Goal: Transaction & Acquisition: Book appointment/travel/reservation

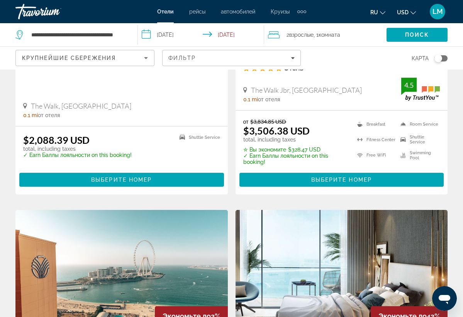
scroll to position [782, 0]
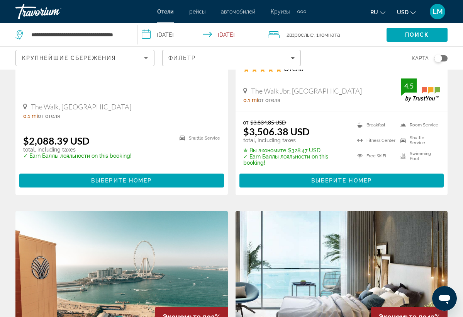
click at [232, 37] on input "**********" at bounding box center [202, 36] width 129 height 26
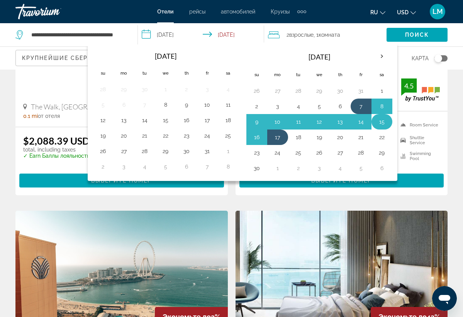
click at [386, 125] on button "15" at bounding box center [382, 121] width 12 height 11
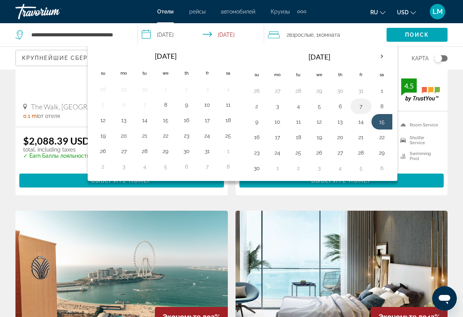
click at [362, 108] on button "7" at bounding box center [361, 106] width 12 height 11
type input "**********"
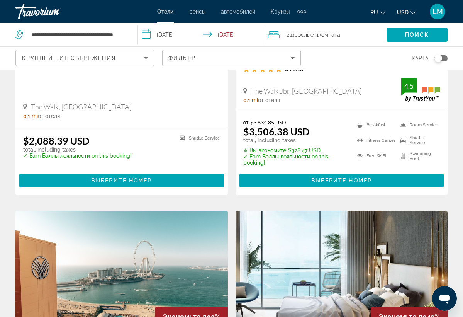
click at [226, 34] on input "**********" at bounding box center [202, 36] width 129 height 26
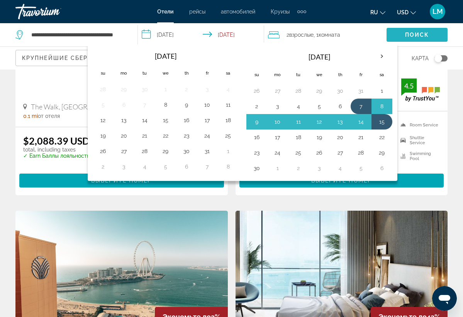
click at [407, 34] on span "Поиск" at bounding box center [417, 35] width 24 height 6
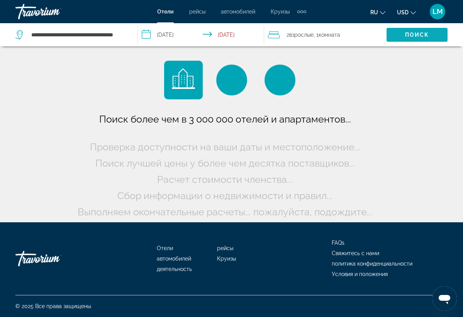
scroll to position [0, 0]
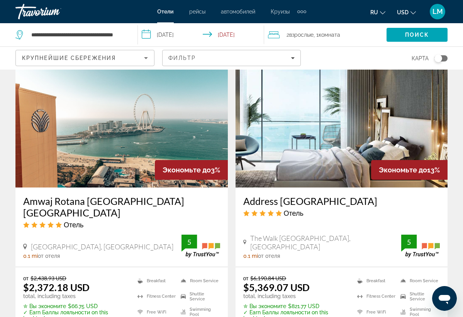
scroll to position [928, 0]
click at [373, 99] on img "Main content" at bounding box center [342, 126] width 213 height 124
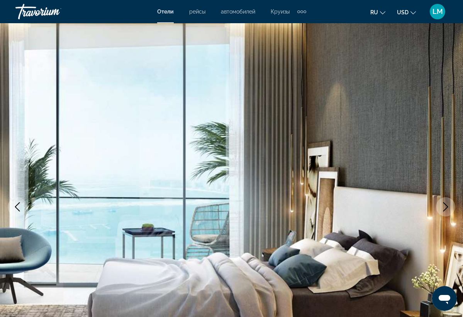
scroll to position [0, 0]
click at [448, 200] on button "Next image" at bounding box center [445, 206] width 19 height 19
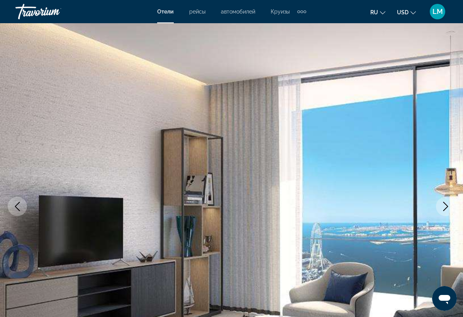
click at [446, 208] on icon "Next image" at bounding box center [446, 206] width 5 height 9
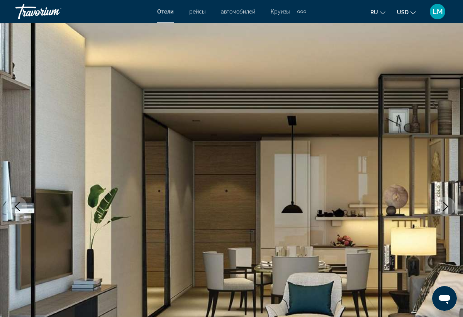
click at [446, 208] on icon "Next image" at bounding box center [446, 206] width 5 height 9
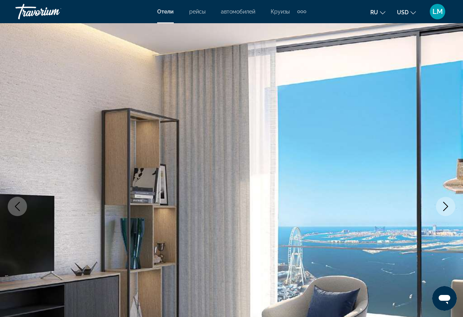
click at [446, 208] on icon "Next image" at bounding box center [445, 206] width 9 height 9
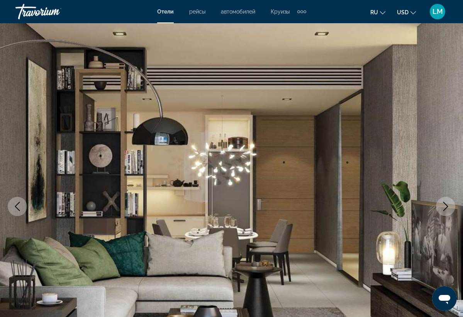
click at [446, 208] on icon "Next image" at bounding box center [445, 206] width 9 height 9
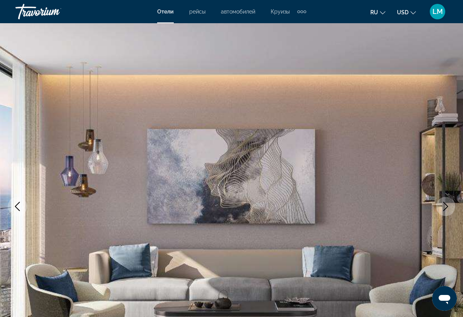
click at [446, 208] on icon "Next image" at bounding box center [445, 206] width 9 height 9
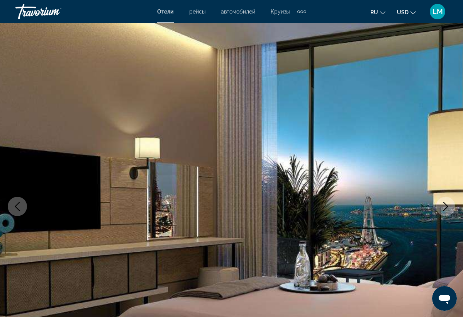
click at [446, 208] on icon "Next image" at bounding box center [445, 206] width 9 height 9
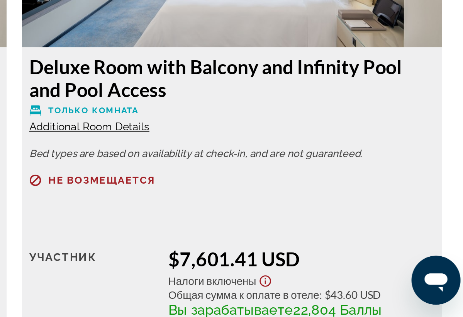
scroll to position [3701, 0]
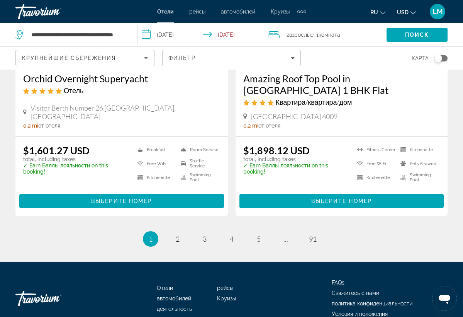
scroll to position [1642, 0]
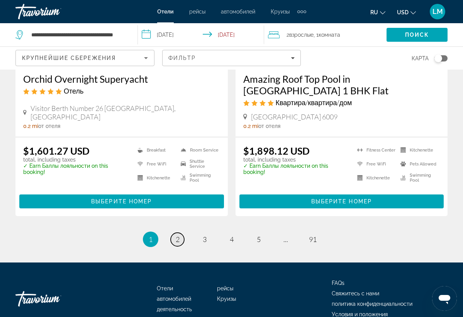
click at [181, 233] on link "page 2" at bounding box center [178, 240] width 14 height 14
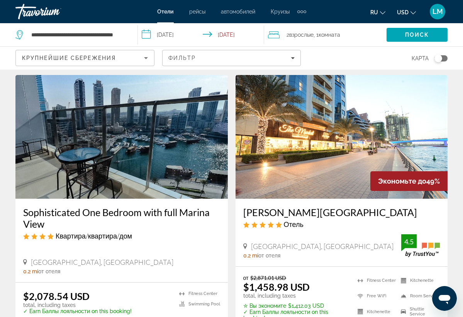
scroll to position [22, 0]
click at [315, 149] on img "Main content" at bounding box center [342, 137] width 213 height 124
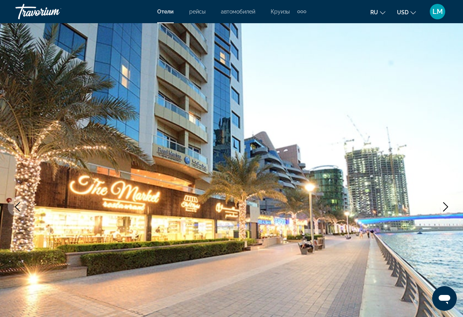
click at [444, 207] on icon "Next image" at bounding box center [445, 206] width 9 height 9
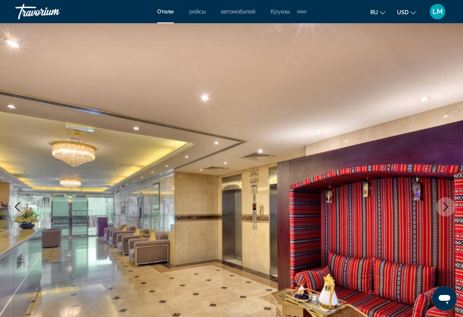
click at [446, 205] on icon "Next image" at bounding box center [445, 206] width 9 height 9
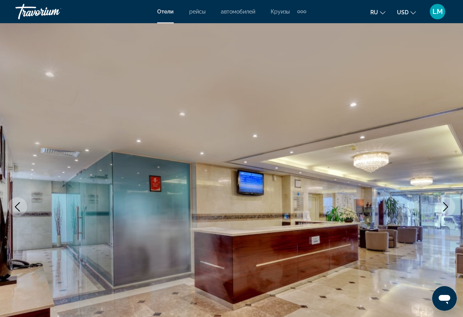
click at [445, 204] on icon "Next image" at bounding box center [446, 206] width 5 height 9
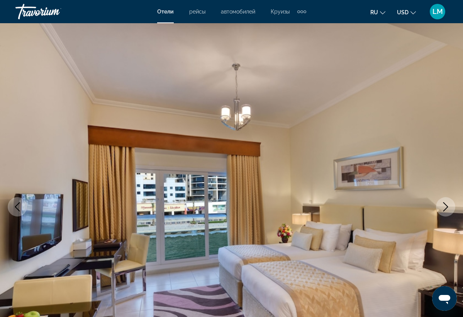
click at [447, 206] on icon "Next image" at bounding box center [445, 206] width 9 height 9
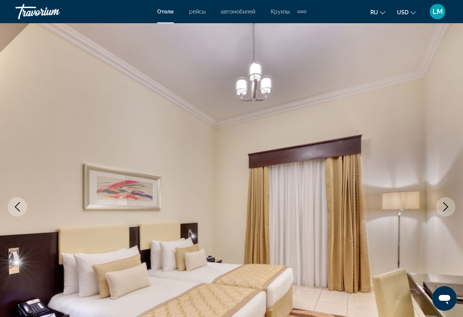
click at [447, 206] on icon "Next image" at bounding box center [445, 206] width 9 height 9
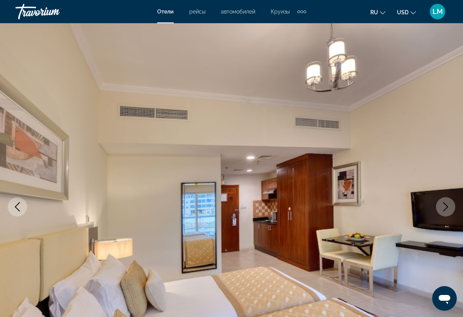
click at [447, 206] on icon "Next image" at bounding box center [445, 206] width 9 height 9
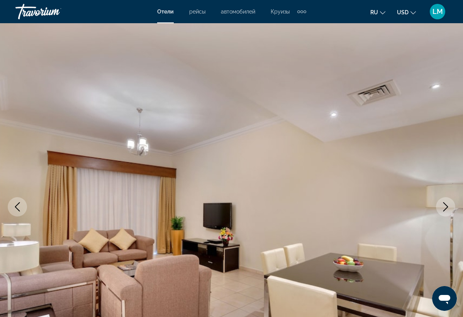
click at [447, 206] on icon "Next image" at bounding box center [445, 206] width 9 height 9
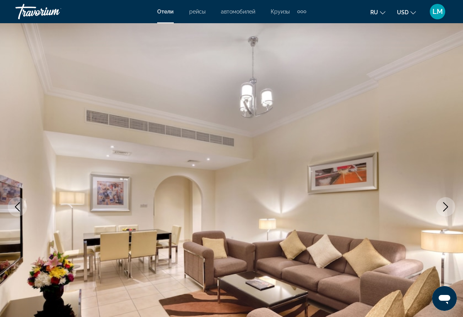
click at [447, 206] on icon "Next image" at bounding box center [445, 206] width 9 height 9
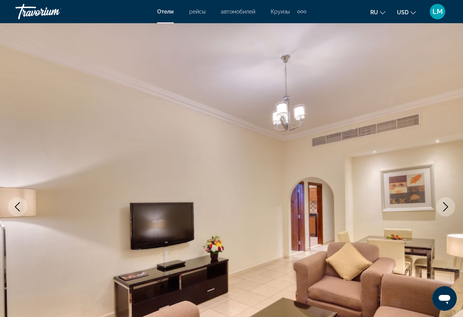
click at [447, 206] on icon "Next image" at bounding box center [445, 206] width 9 height 9
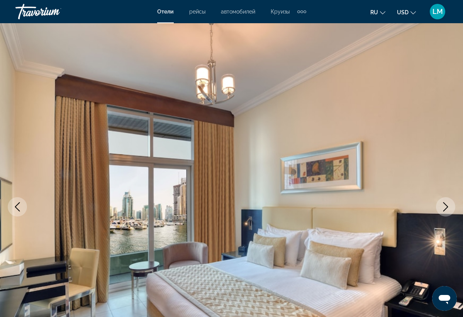
click at [447, 206] on icon "Next image" at bounding box center [445, 206] width 9 height 9
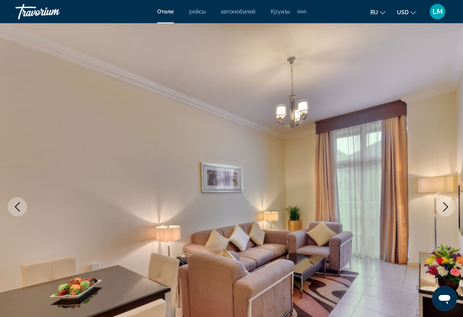
click at [447, 206] on icon "Next image" at bounding box center [445, 206] width 9 height 9
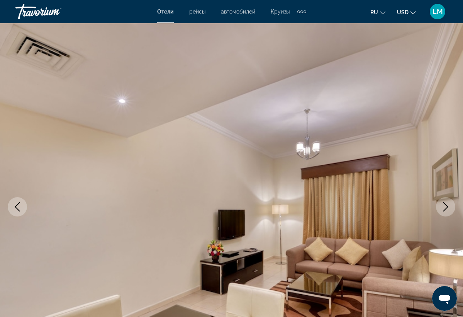
click at [447, 206] on icon "Next image" at bounding box center [445, 206] width 9 height 9
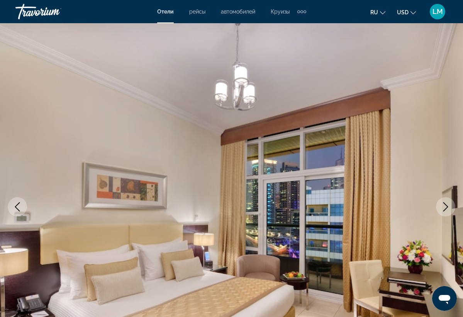
click at [447, 206] on icon "Next image" at bounding box center [445, 206] width 9 height 9
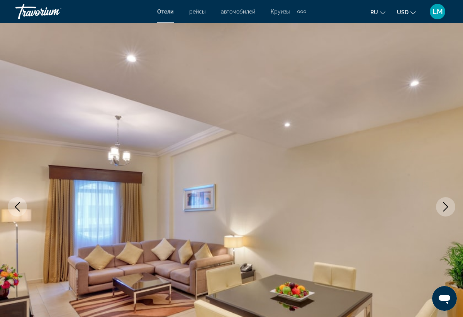
click at [447, 206] on icon "Next image" at bounding box center [445, 206] width 9 height 9
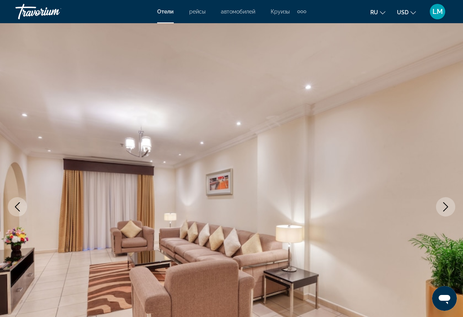
click at [447, 206] on icon "Next image" at bounding box center [445, 206] width 9 height 9
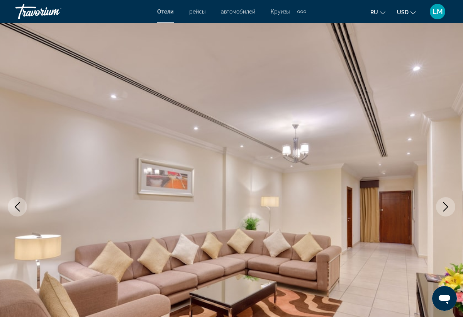
click at [447, 206] on icon "Next image" at bounding box center [445, 206] width 9 height 9
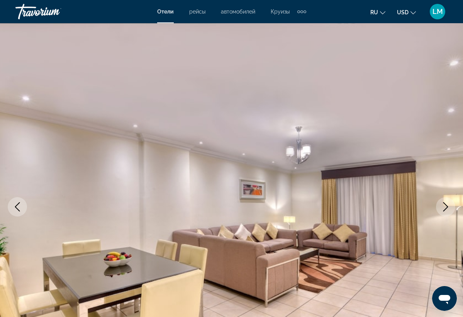
click at [447, 206] on icon "Next image" at bounding box center [445, 206] width 9 height 9
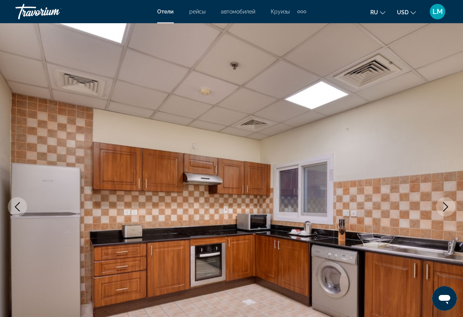
click at [447, 206] on icon "Next image" at bounding box center [445, 206] width 9 height 9
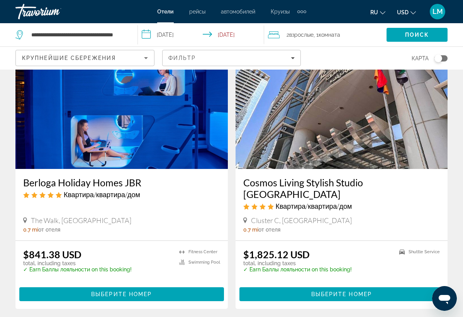
click at [128, 36] on div "**********" at bounding box center [72, 34] width 114 height 23
click at [114, 36] on input "**********" at bounding box center [78, 35] width 95 height 12
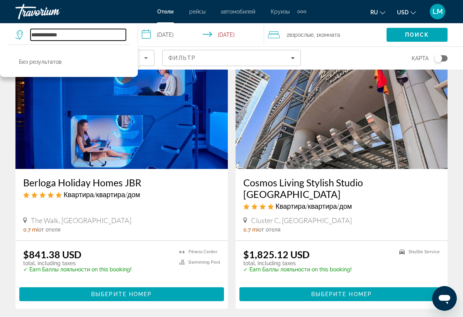
click at [73, 37] on input "**********" at bounding box center [78, 35] width 95 height 12
type input "*"
type input "**********"
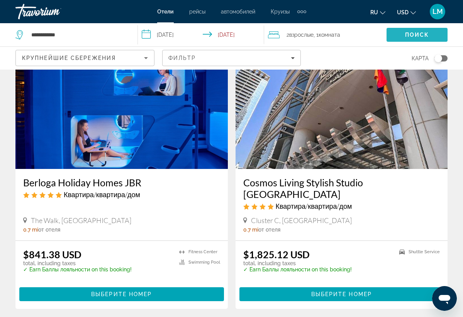
click at [412, 38] on span "Search" at bounding box center [417, 35] width 61 height 19
click at [412, 32] on span "Поиск" at bounding box center [417, 35] width 24 height 6
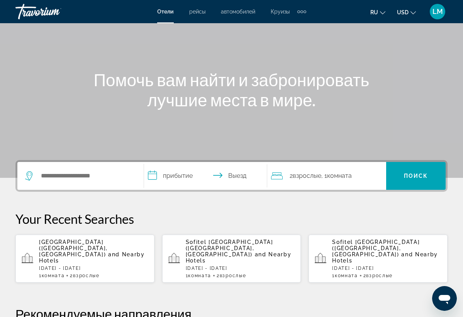
scroll to position [54, 0]
click at [107, 179] on input "Search hotel destination" at bounding box center [86, 176] width 92 height 12
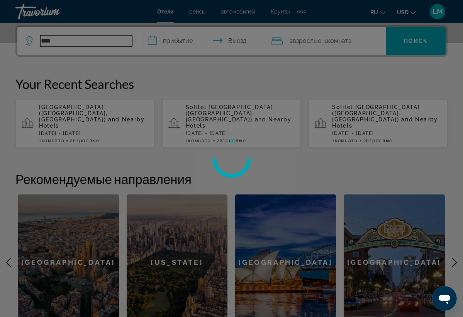
type input "*****"
